Goal: Task Accomplishment & Management: Manage account settings

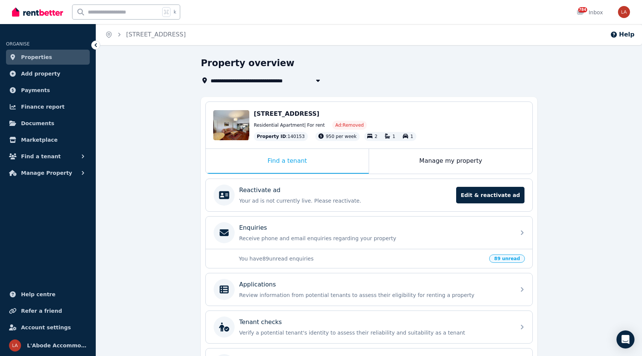
click at [47, 60] on span "Properties" at bounding box center [36, 57] width 31 height 9
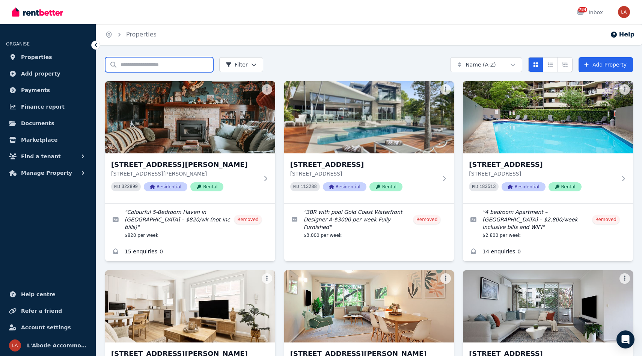
click at [162, 62] on input "Search properties" at bounding box center [159, 64] width 108 height 15
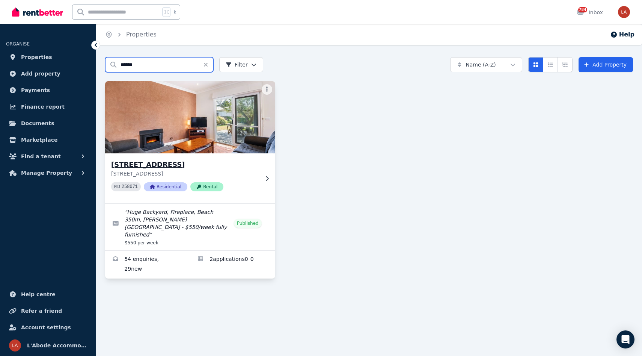
type input "******"
click at [261, 183] on div "5 Kenwyn Court, Cowes 5 Kenwyn Court, Cowes VIC 3922 PID 258071 Residential Ren…" at bounding box center [190, 178] width 170 height 50
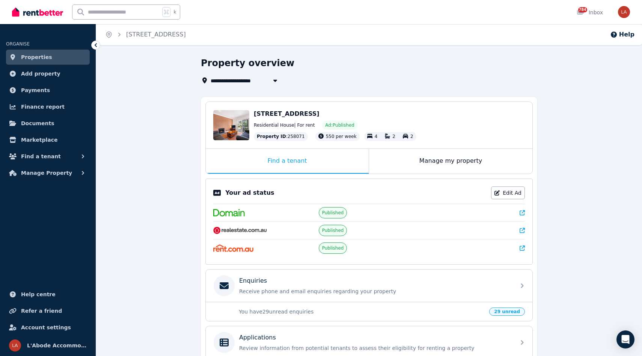
click at [261, 183] on div "Your ad status Edit Ad Published Published Published" at bounding box center [368, 221] width 327 height 86
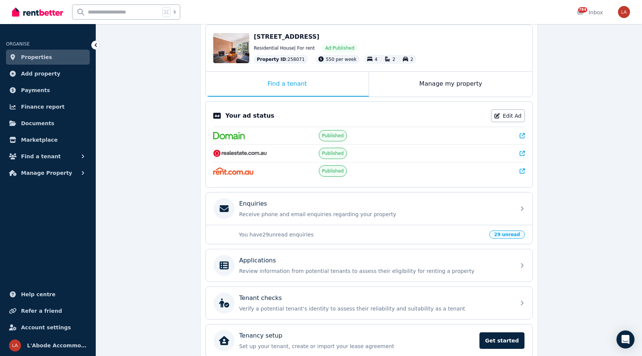
scroll to position [66, 0]
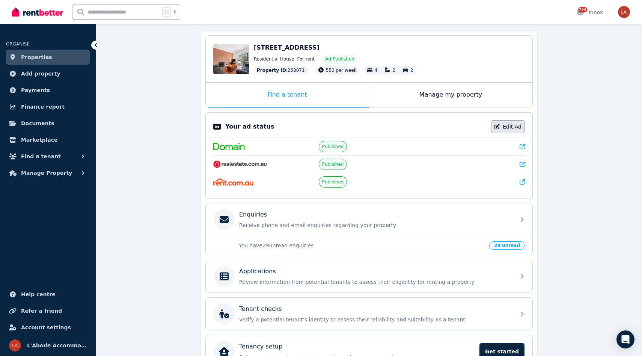
click at [506, 126] on link "Edit Ad" at bounding box center [508, 126] width 34 height 13
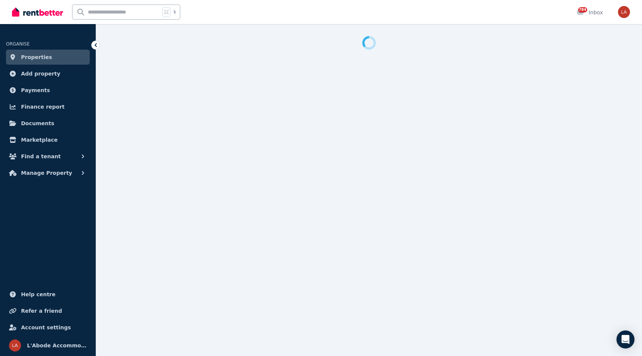
select select "**********"
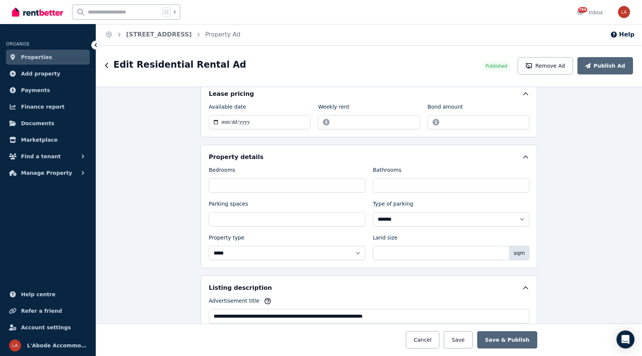
scroll to position [235, 0]
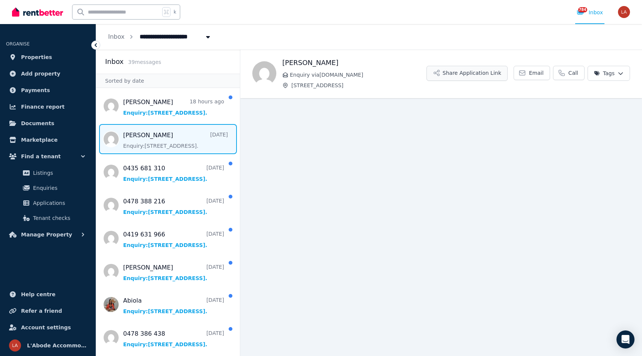
click at [478, 74] on button "Share Application Link" at bounding box center [467, 73] width 81 height 15
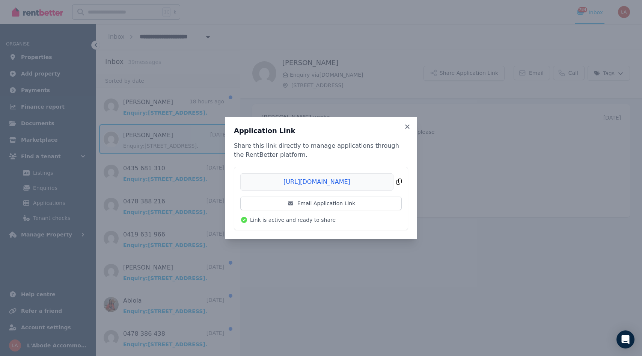
click at [401, 184] on span "Copied!" at bounding box center [320, 181] width 161 height 17
click at [398, 181] on span "Copied!" at bounding box center [320, 181] width 161 height 17
click at [401, 183] on span "Copied!" at bounding box center [320, 181] width 161 height 17
